Goal: Information Seeking & Learning: Learn about a topic

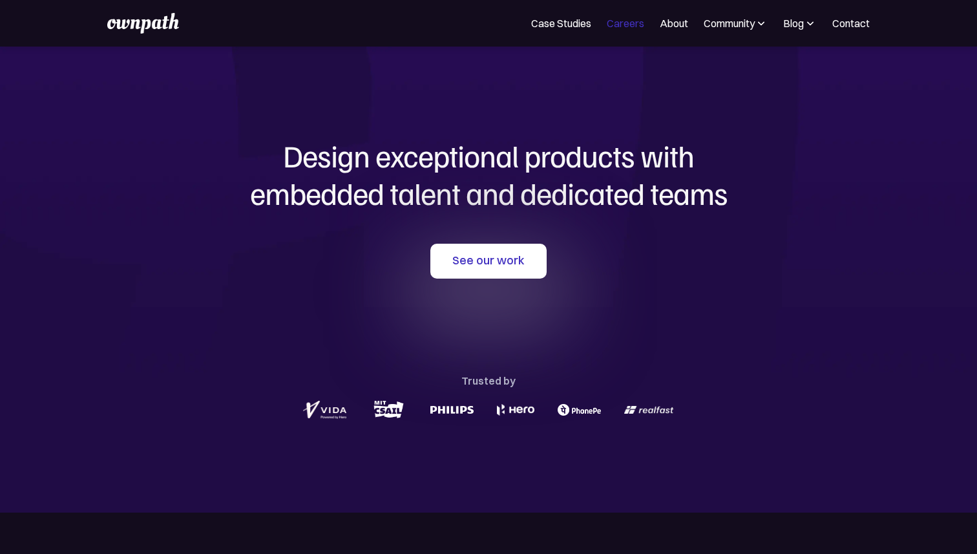
click at [622, 25] on link "Careers" at bounding box center [625, 24] width 37 height 16
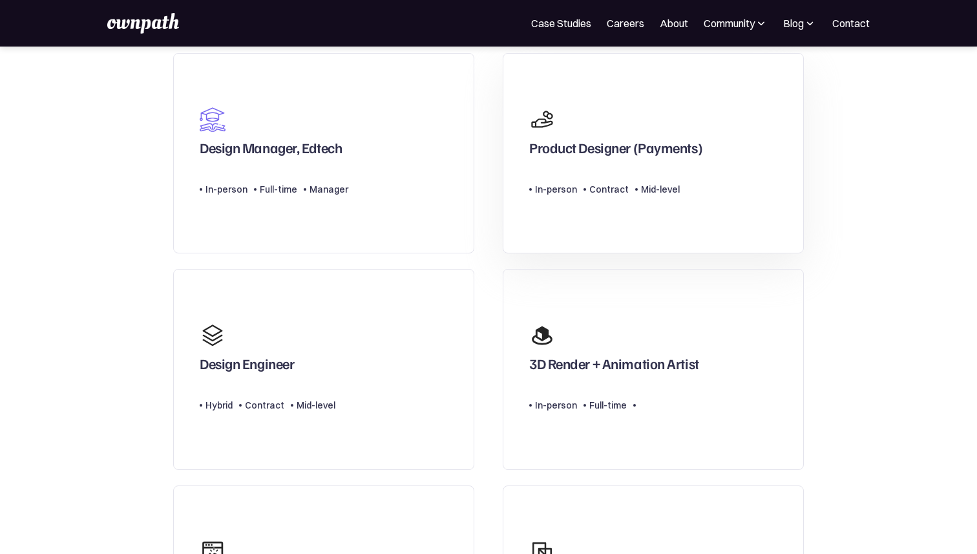
scroll to position [244, 0]
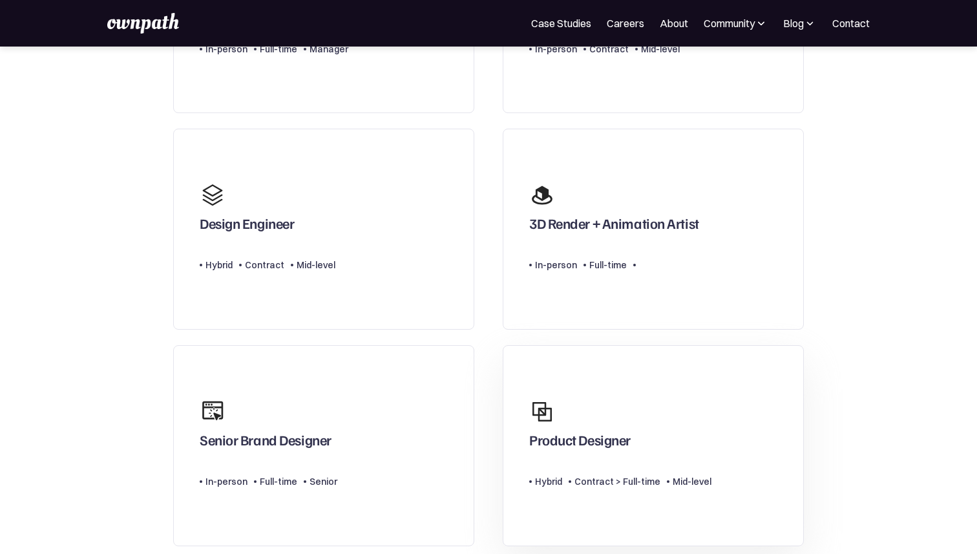
click at [576, 433] on div "Product Designer" at bounding box center [579, 442] width 101 height 23
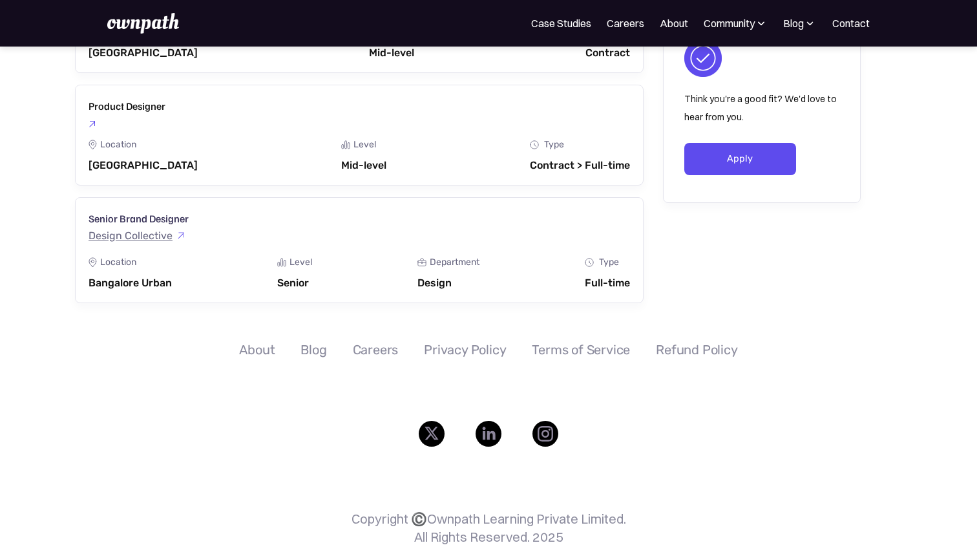
scroll to position [2011, 0]
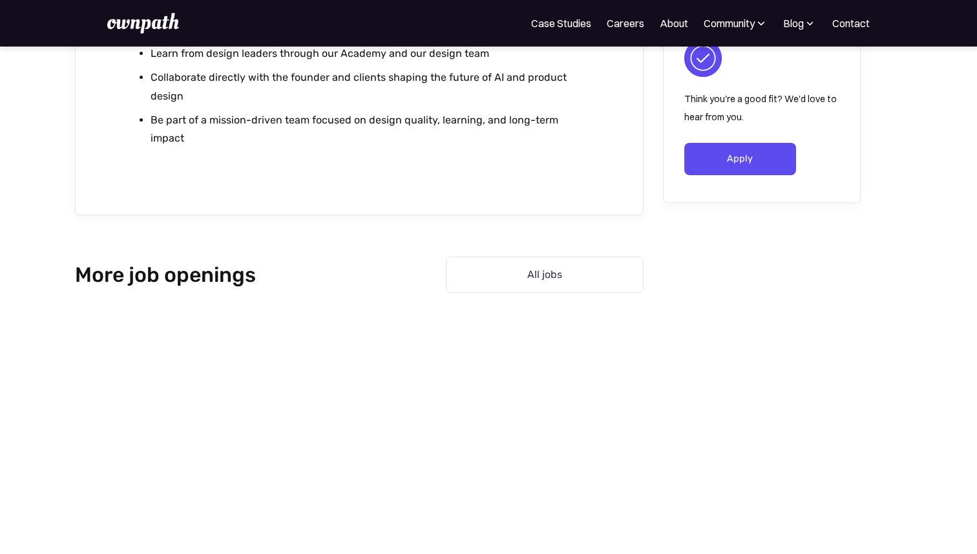
scroll to position [1754, 0]
